Goal: Task Accomplishment & Management: Manage account settings

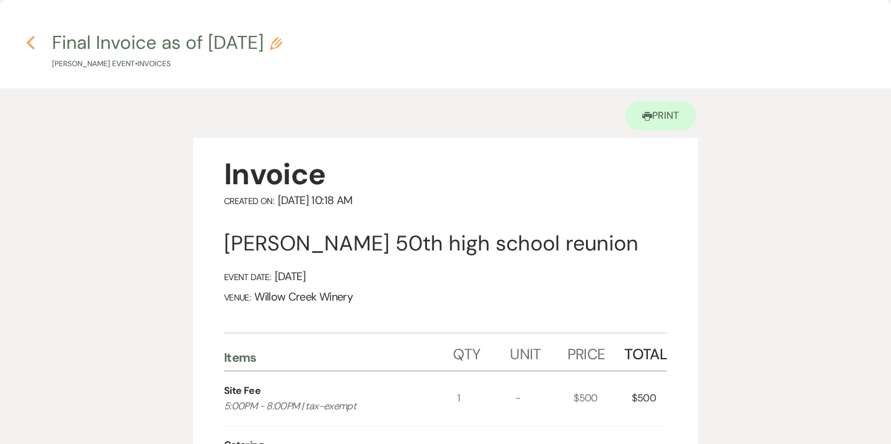
click at [31, 41] on icon "Previous" at bounding box center [30, 42] width 9 height 15
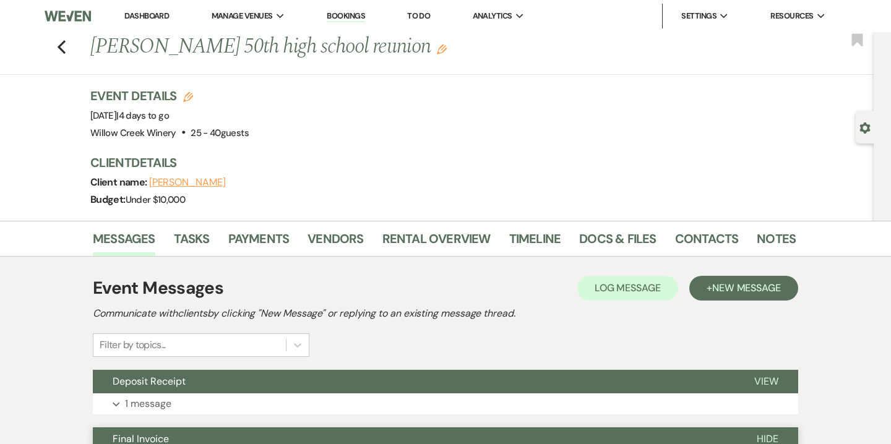
click at [352, 14] on link "Bookings" at bounding box center [346, 17] width 38 height 12
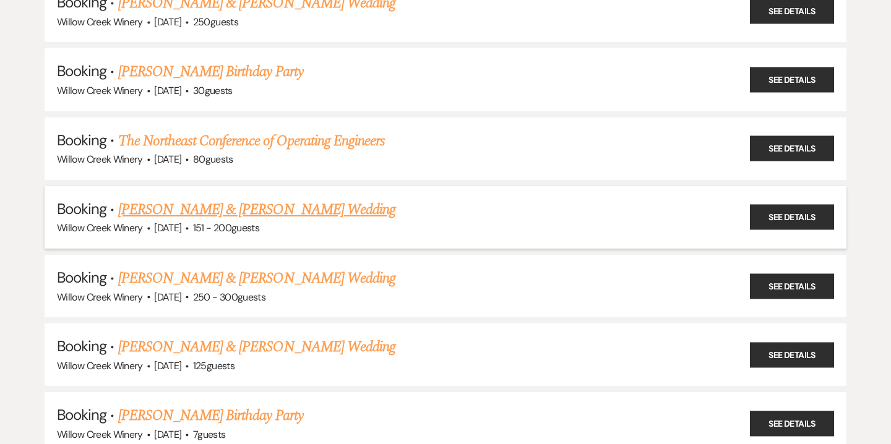
scroll to position [386, 0]
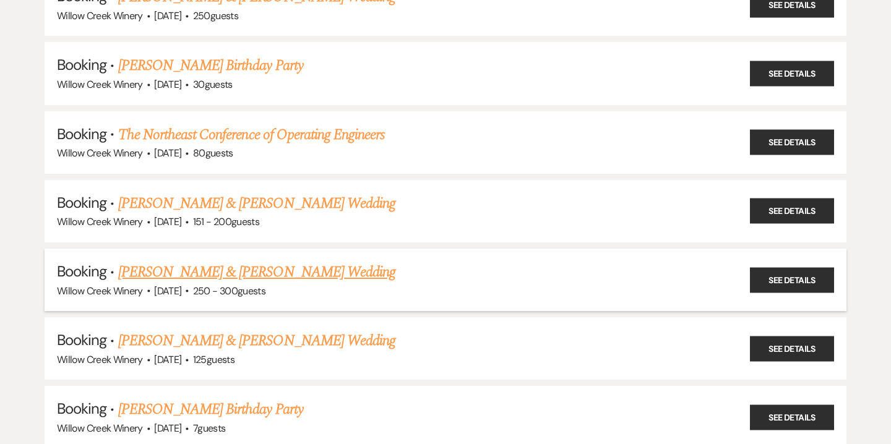
click at [167, 267] on link "[PERSON_NAME] & [PERSON_NAME] Wedding" at bounding box center [256, 272] width 277 height 22
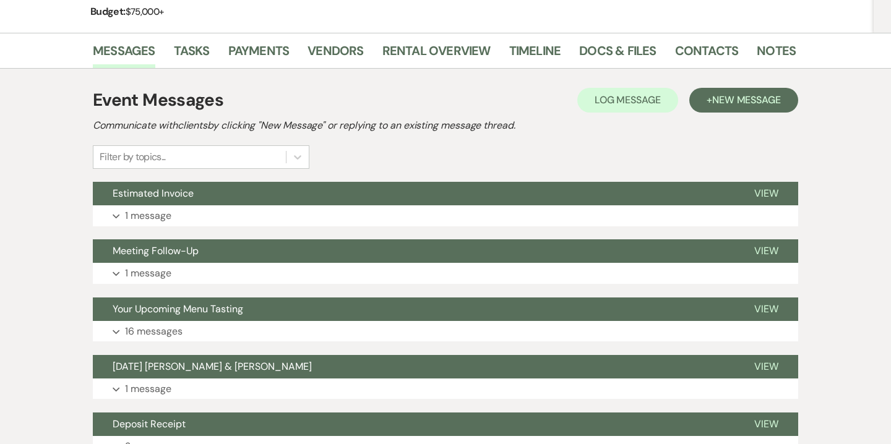
scroll to position [189, 0]
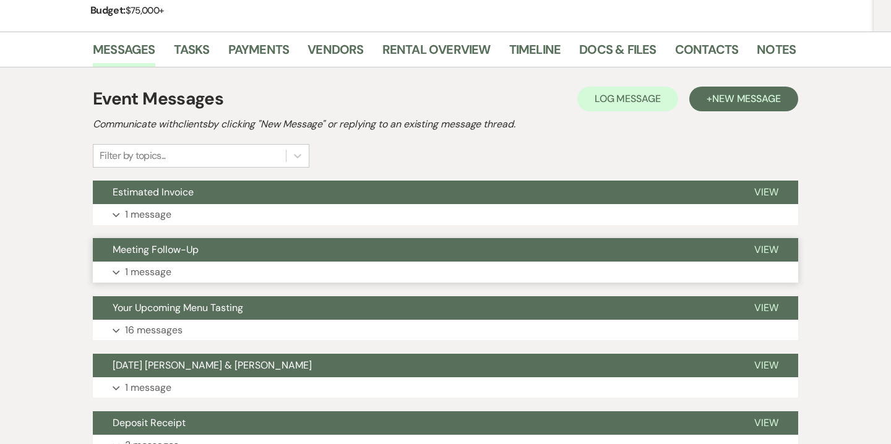
click at [144, 277] on p "1 message" at bounding box center [148, 272] width 46 height 16
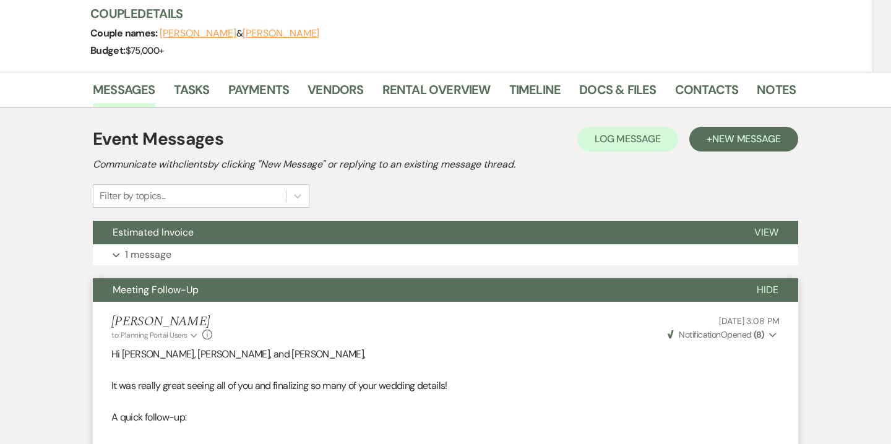
scroll to position [0, 0]
